Goal: Check status: Check status

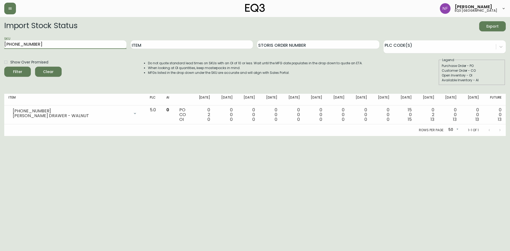
drag, startPoint x: 54, startPoint y: 43, endPoint x: 0, endPoint y: 51, distance: 55.0
click at [0, 51] on main "Import Stock Status Export SKU [PHONE_NUMBER] Item Storis Order Number PLC Code…" at bounding box center [255, 76] width 510 height 119
type input "7020-060-1-B"
click at [4, 67] on button "Filter" at bounding box center [17, 72] width 27 height 10
drag, startPoint x: 63, startPoint y: 48, endPoint x: 0, endPoint y: 44, distance: 63.4
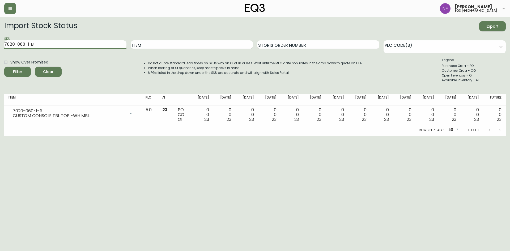
click at [0, 44] on main "Import Stock Status Export SKU 7020-060-1-B Item Storis Order Number PLC Code(s…" at bounding box center [255, 76] width 510 height 119
paste input "7020-060-0-A"
type input "7020-060-0-A"
click at [4, 67] on button "Filter" at bounding box center [17, 72] width 27 height 10
drag, startPoint x: 51, startPoint y: 44, endPoint x: 0, endPoint y: 38, distance: 51.1
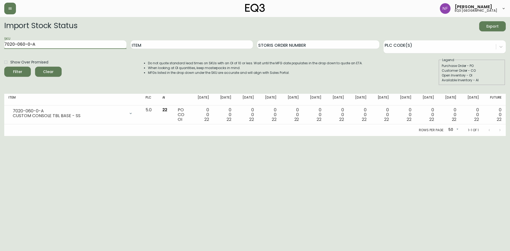
click at [0, 38] on main "Import Stock Status Export SKU 7020-060-0-A Item Storis Order Number PLC Code(s…" at bounding box center [255, 76] width 510 height 119
paste input "7020-060-4-A"
type input "7020-060-4-A"
click at [4, 67] on button "Filter" at bounding box center [17, 72] width 27 height 10
